Goal: Information Seeking & Learning: Learn about a topic

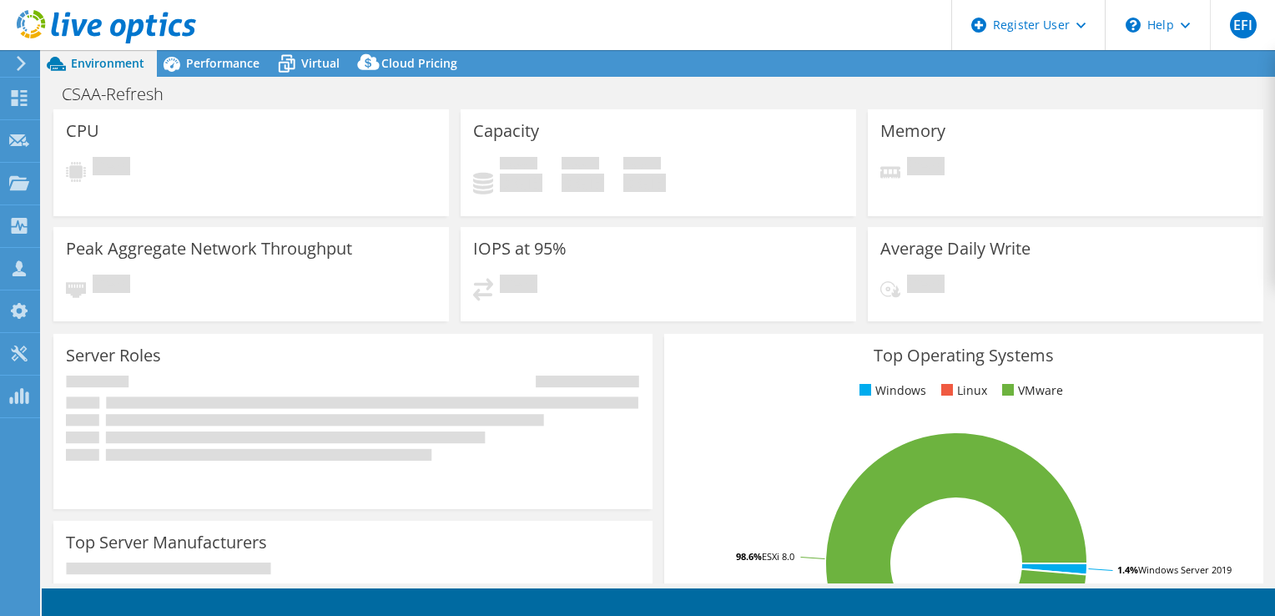
select select "USD"
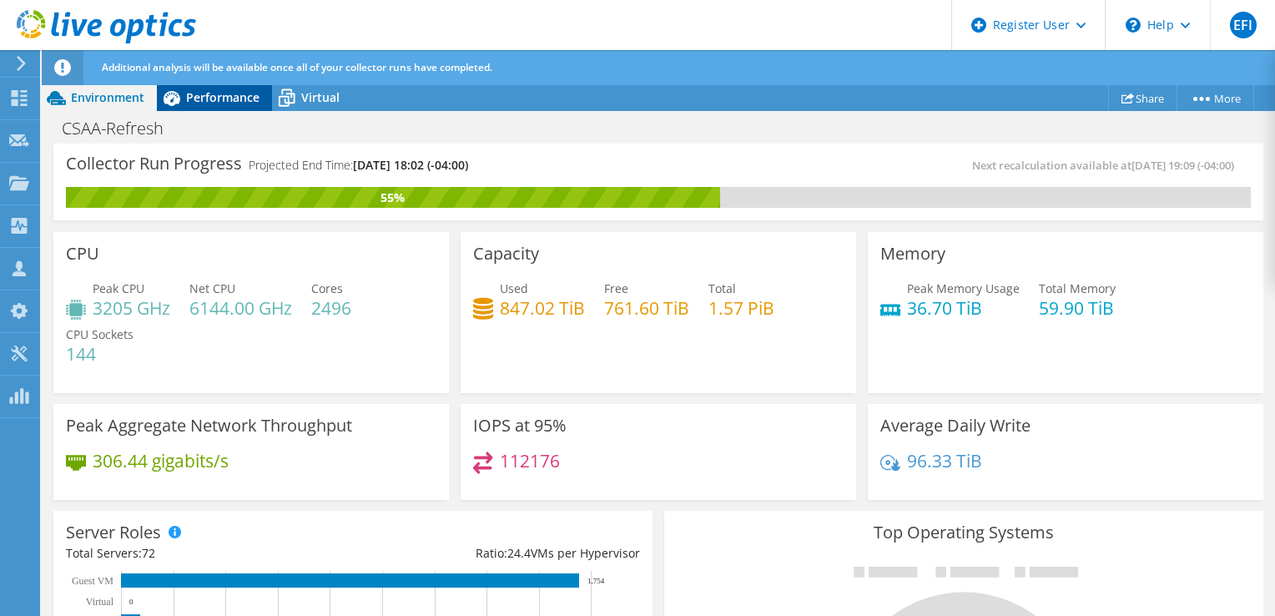
click at [214, 96] on span "Performance" at bounding box center [222, 97] width 73 height 16
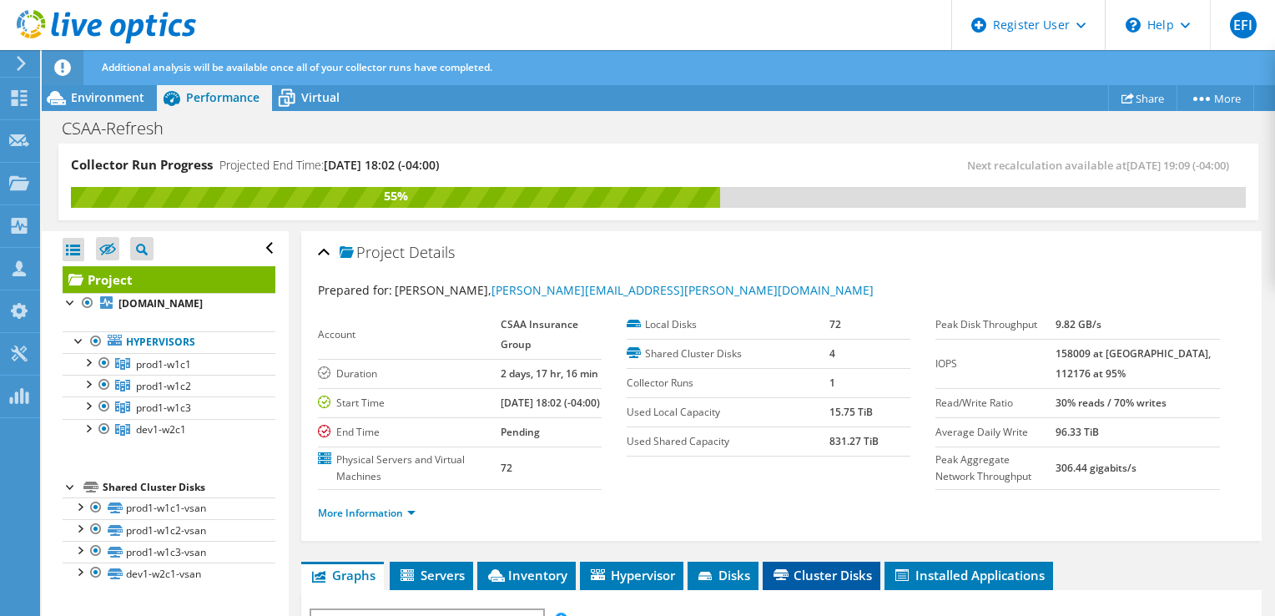
click at [823, 583] on span "Cluster Disks" at bounding box center [821, 574] width 101 height 17
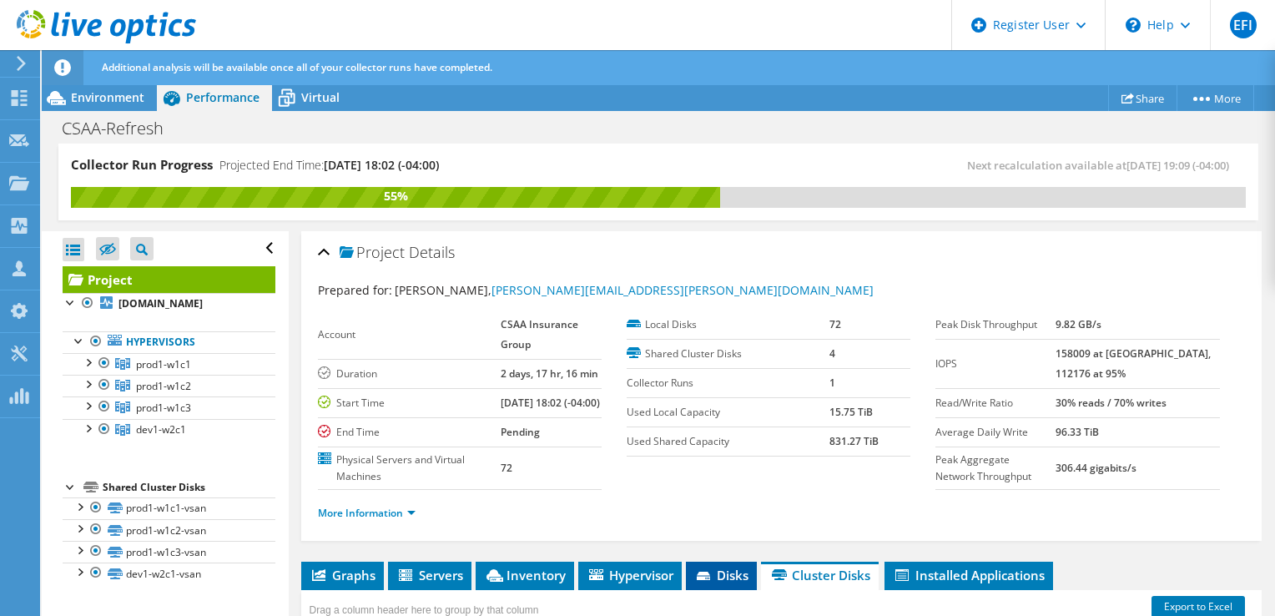
click at [724, 583] on span "Disks" at bounding box center [721, 574] width 54 height 17
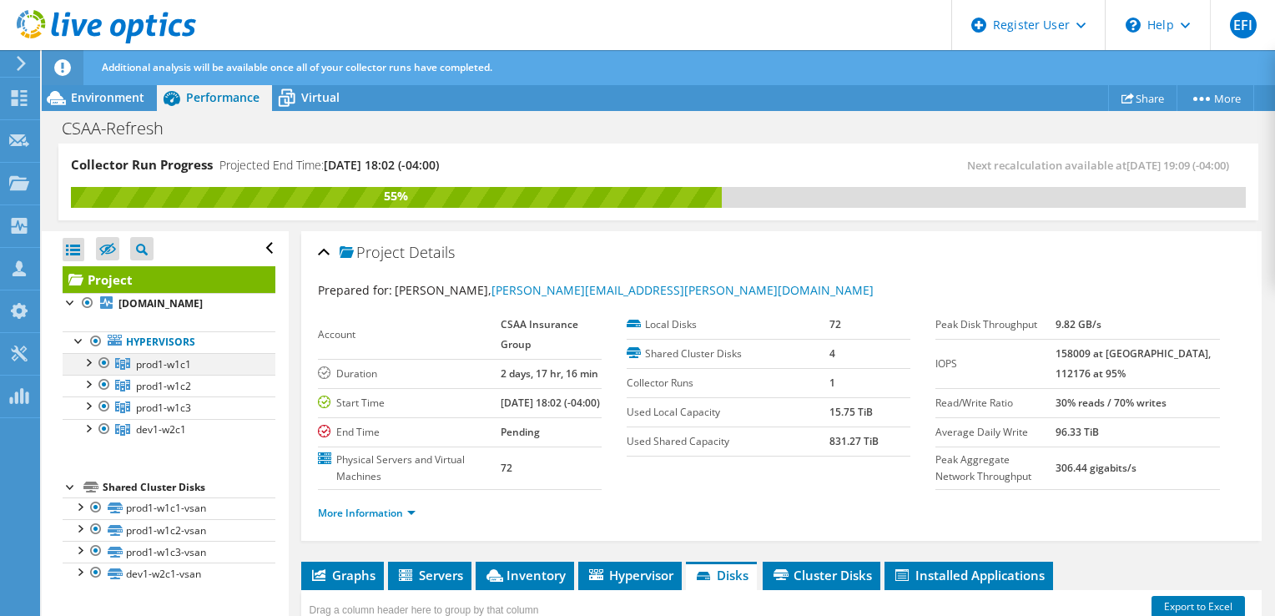
click at [90, 370] on div at bounding box center [87, 361] width 17 height 17
